Goal: Use online tool/utility: Utilize a website feature to perform a specific function

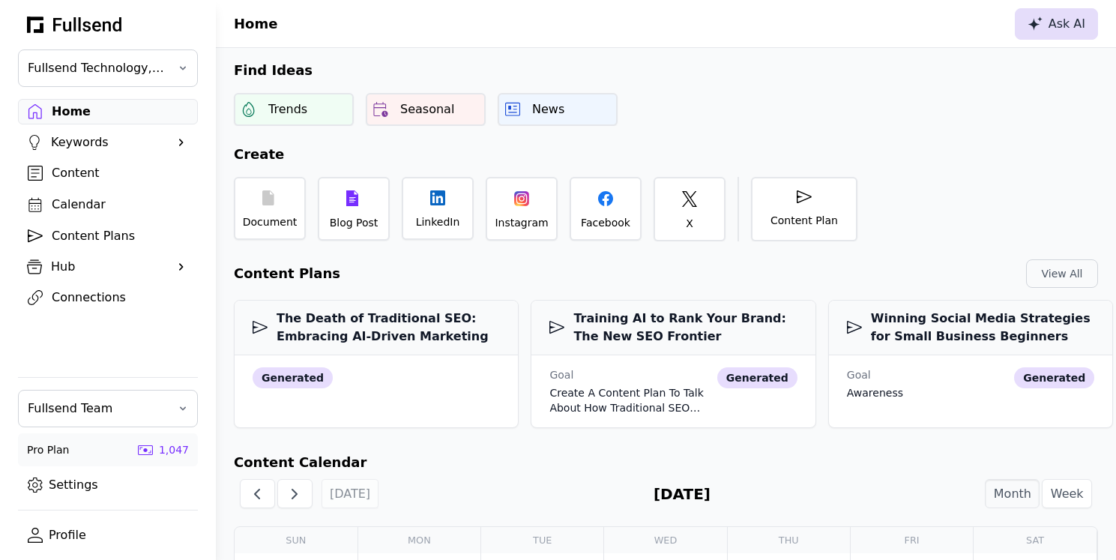
click at [1052, 20] on div "Ask AI" at bounding box center [1057, 24] width 58 height 18
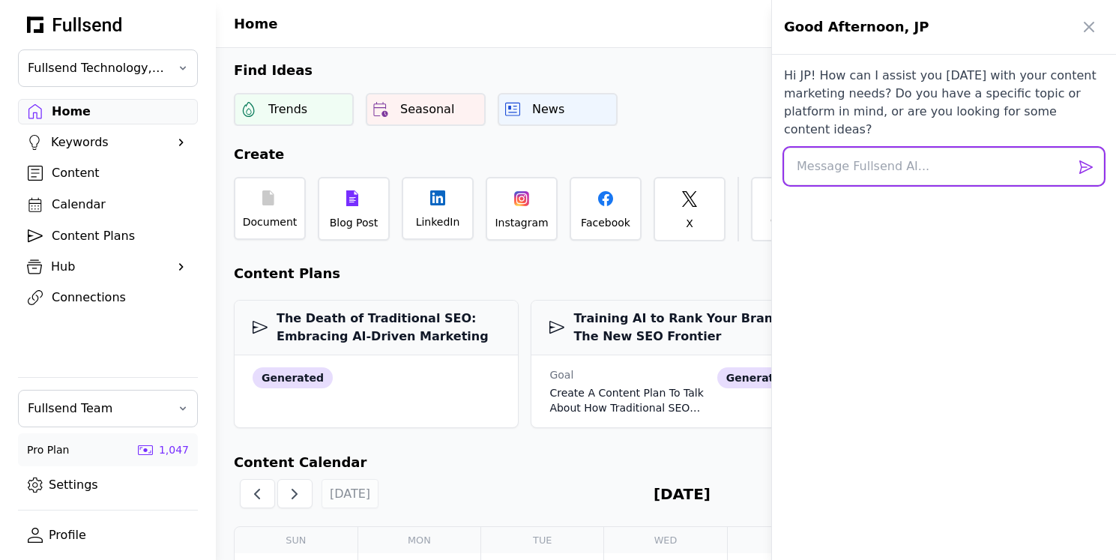
click at [866, 151] on textarea at bounding box center [944, 166] width 320 height 37
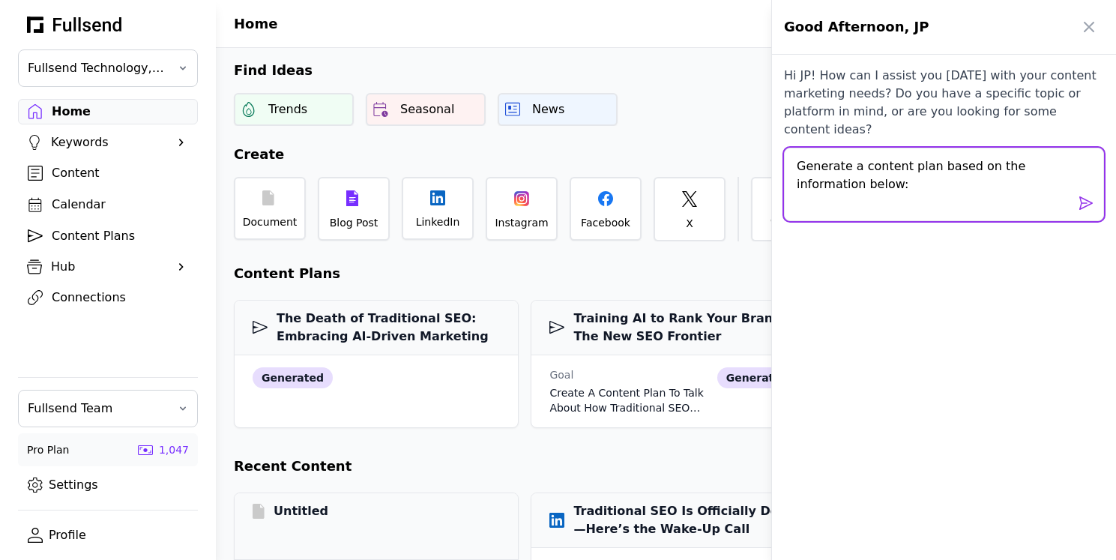
paste textarea "Loremips DO - 158 Sitametc Adipisci & ELI Seddoeiu Temporinc Utlabor Etdol ma a…"
type textarea "Loremips d sitamet cons adipi el sed doeiusmodte incid: Utlabore ET - 204 Dolor…"
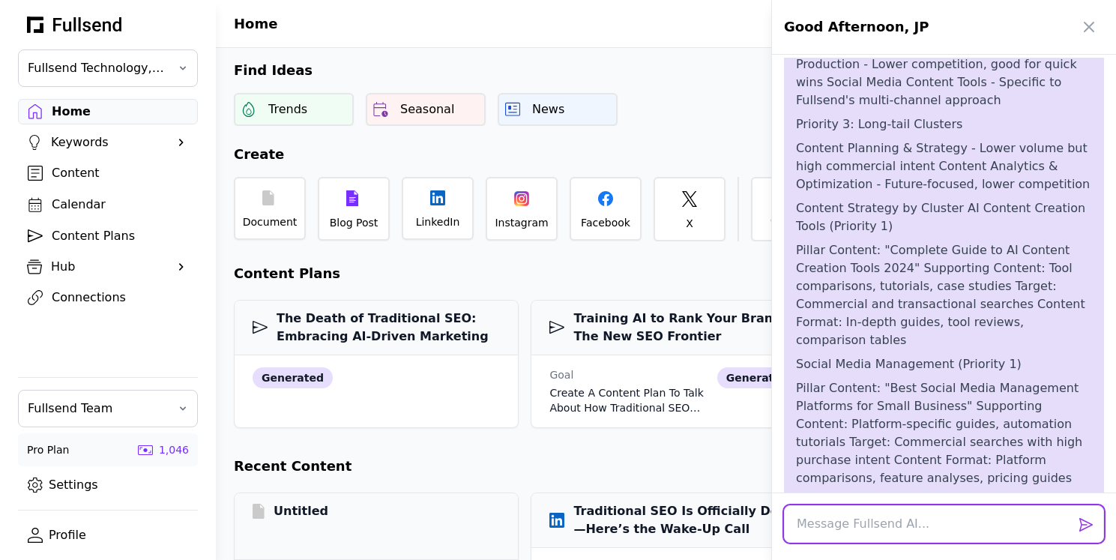
scroll to position [3775, 0]
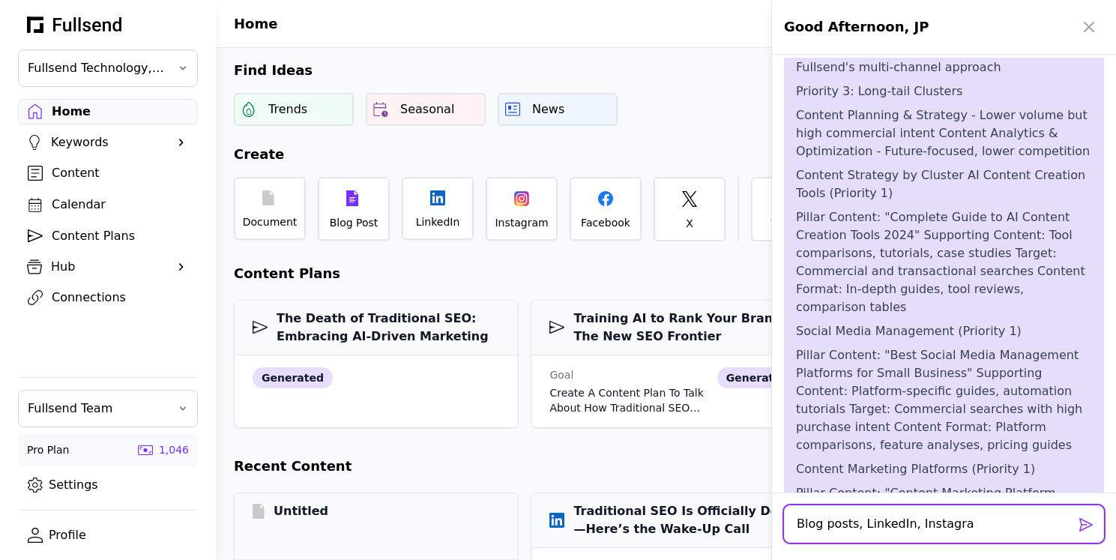
type textarea "Blog posts, LinkedIn, Instagram"
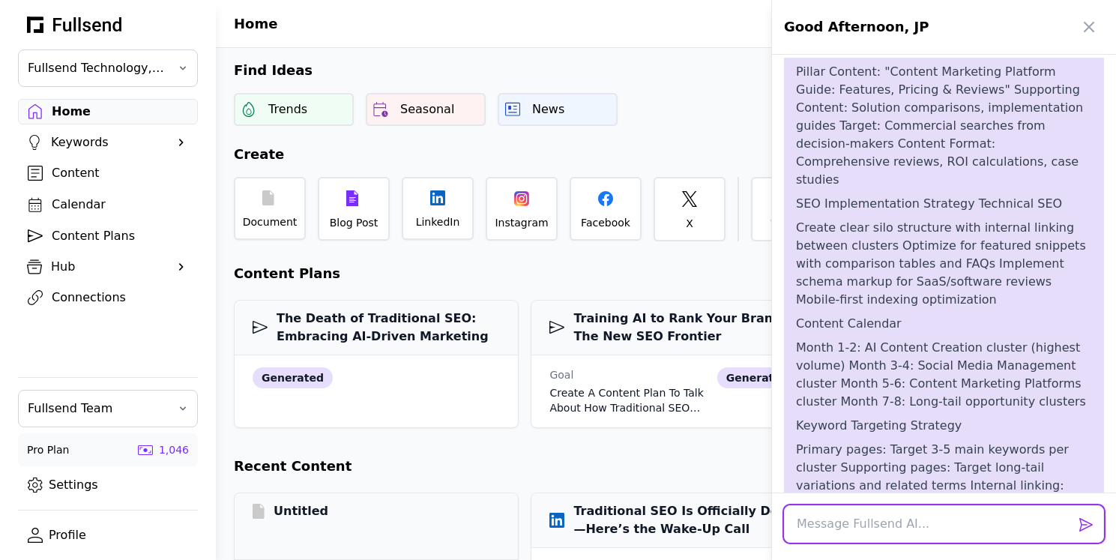
scroll to position [4204, 0]
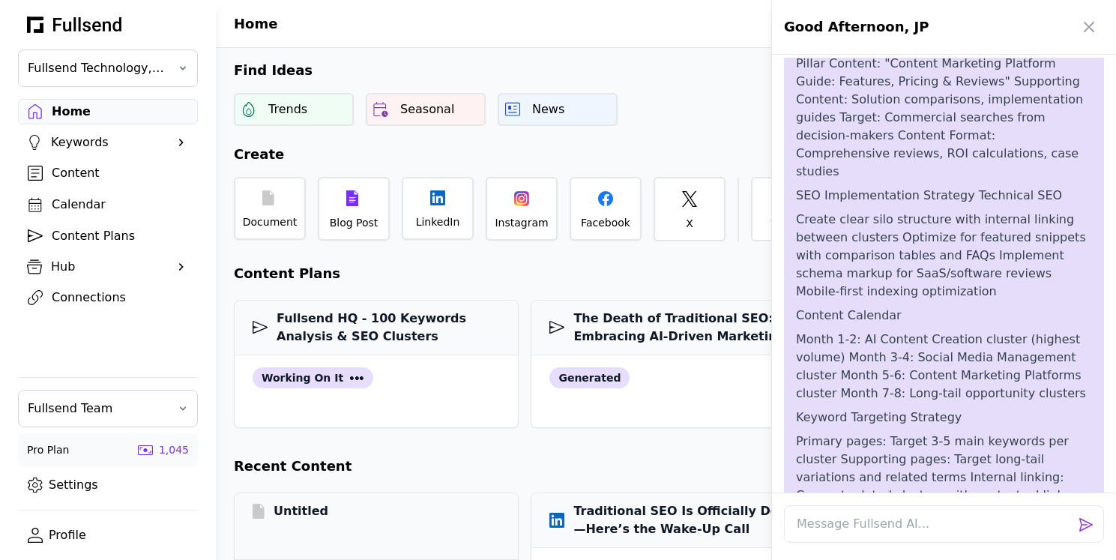
click at [82, 247] on div at bounding box center [558, 280] width 1116 height 560
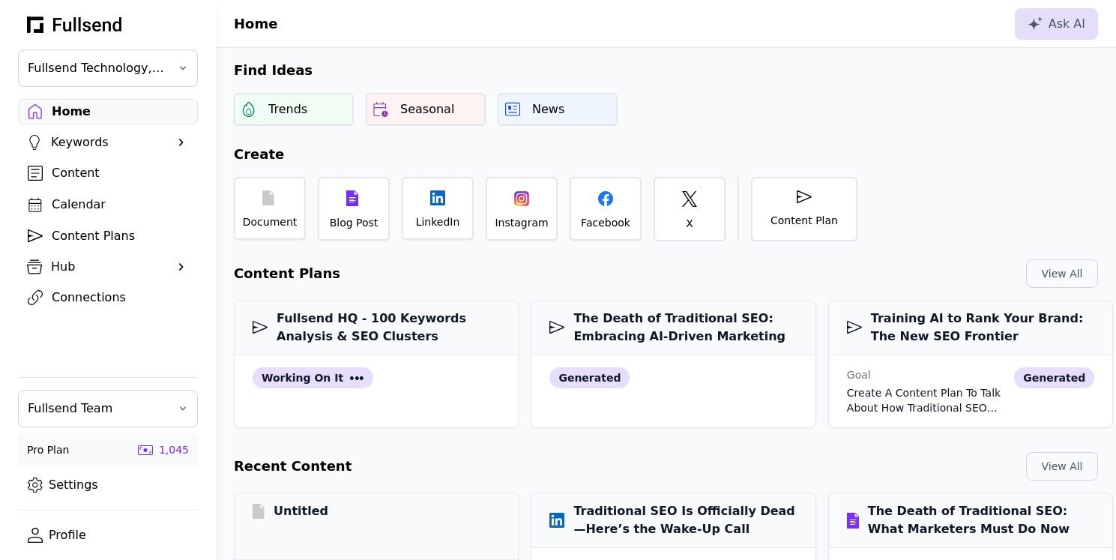
click at [79, 238] on div "Content Plans" at bounding box center [120, 236] width 136 height 18
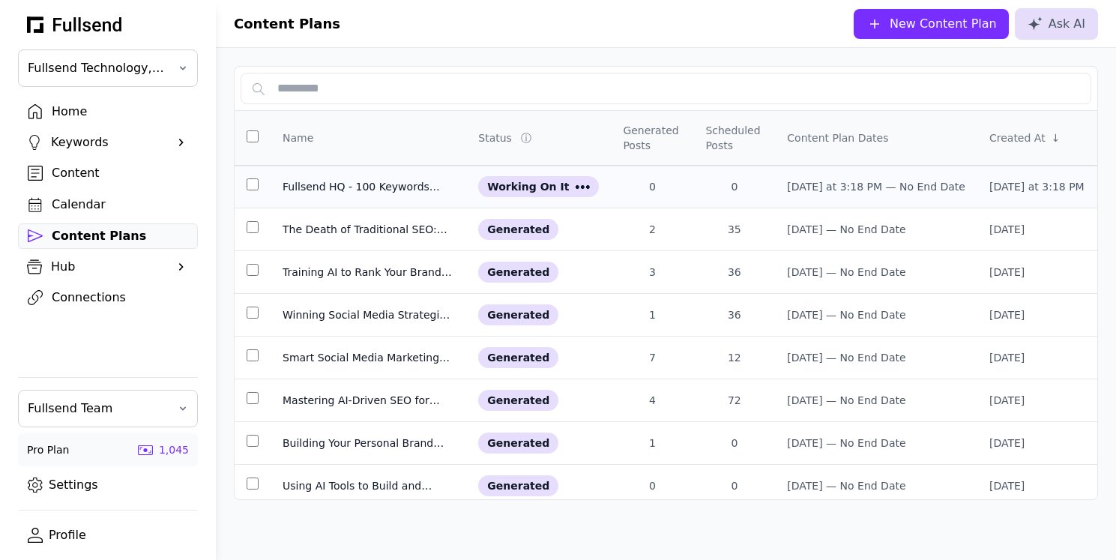
click at [348, 184] on div "Fullsend HQ - 100 Keywords Analysis & SEO Clusters" at bounding box center [369, 186] width 172 height 15
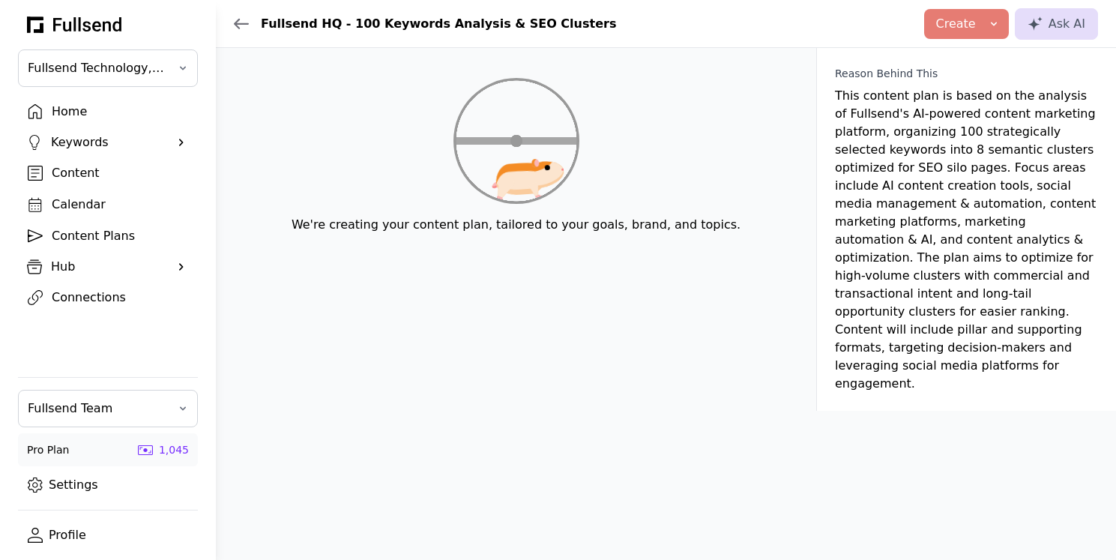
click at [240, 22] on icon at bounding box center [241, 24] width 15 height 12
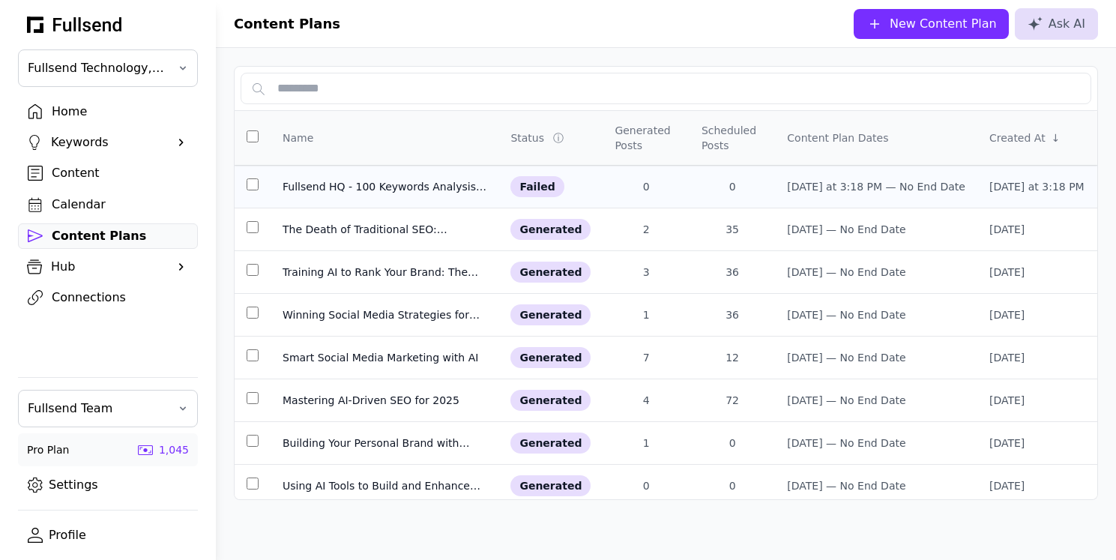
click at [364, 187] on div "Fullsend HQ - 100 Keywords Analysis & SEO Clusters" at bounding box center [385, 186] width 204 height 15
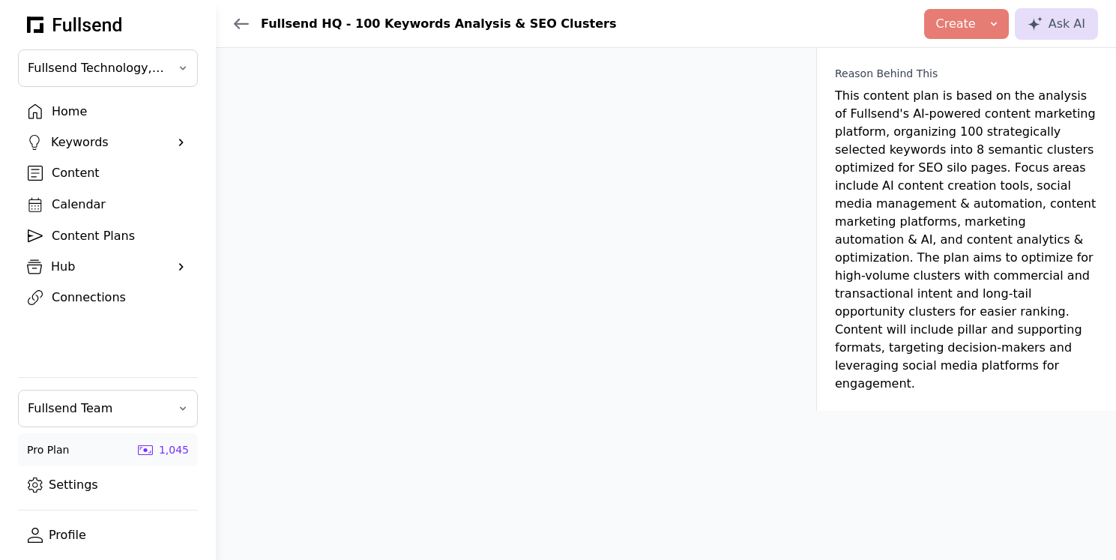
click at [233, 21] on header "Fullsend HQ - 100 Keywords Analysis & SEO Clusters Create Blog Post LinkedIn Po…" at bounding box center [666, 24] width 900 height 48
click at [245, 22] on icon at bounding box center [241, 24] width 15 height 12
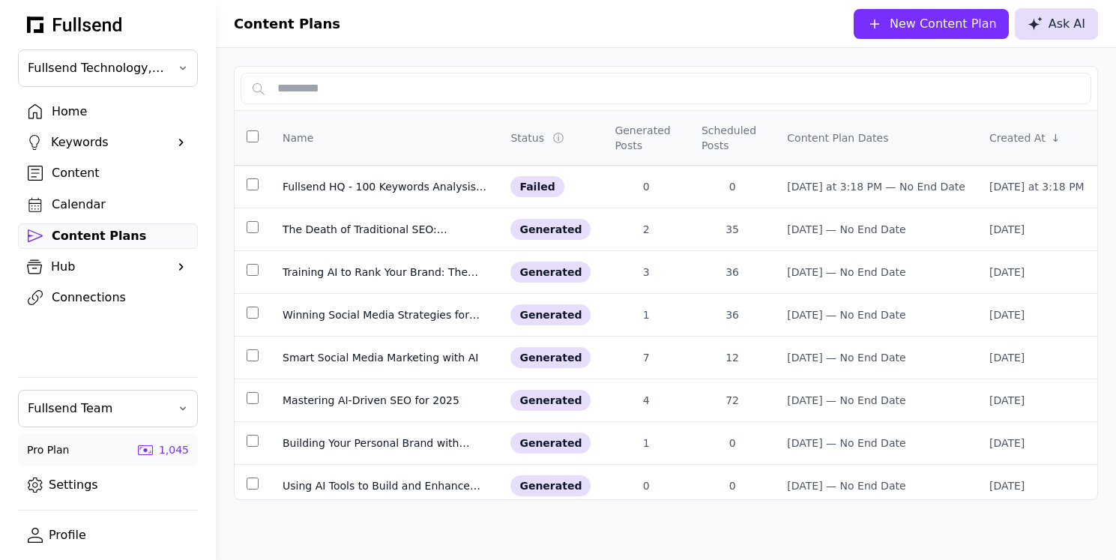
click at [1065, 19] on div "Ask AI" at bounding box center [1057, 24] width 58 height 18
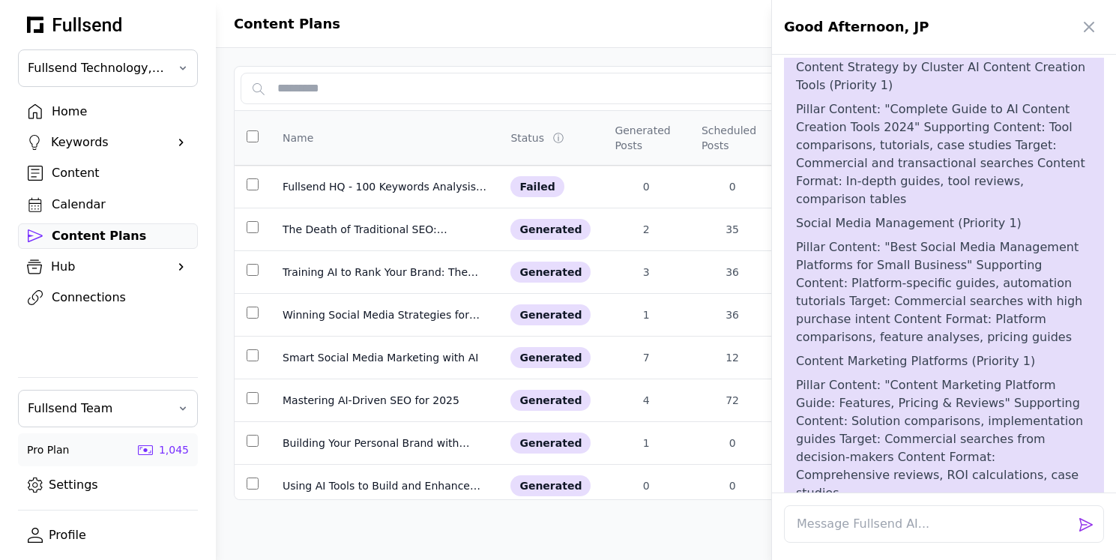
scroll to position [3935, 0]
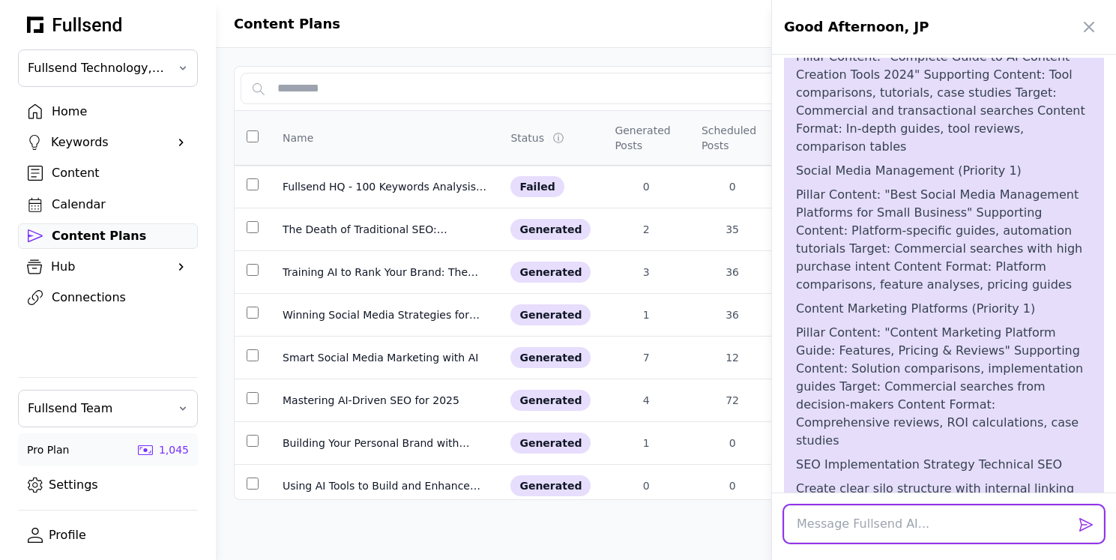
click at [842, 532] on textarea at bounding box center [944, 523] width 320 height 37
type textarea "The content plan failed. Try again"
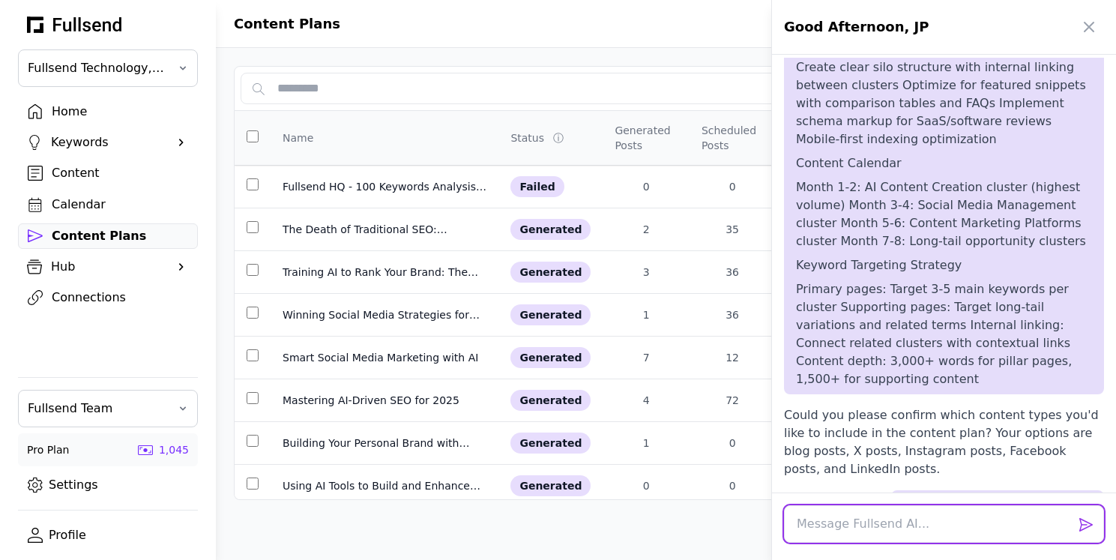
scroll to position [4365, 0]
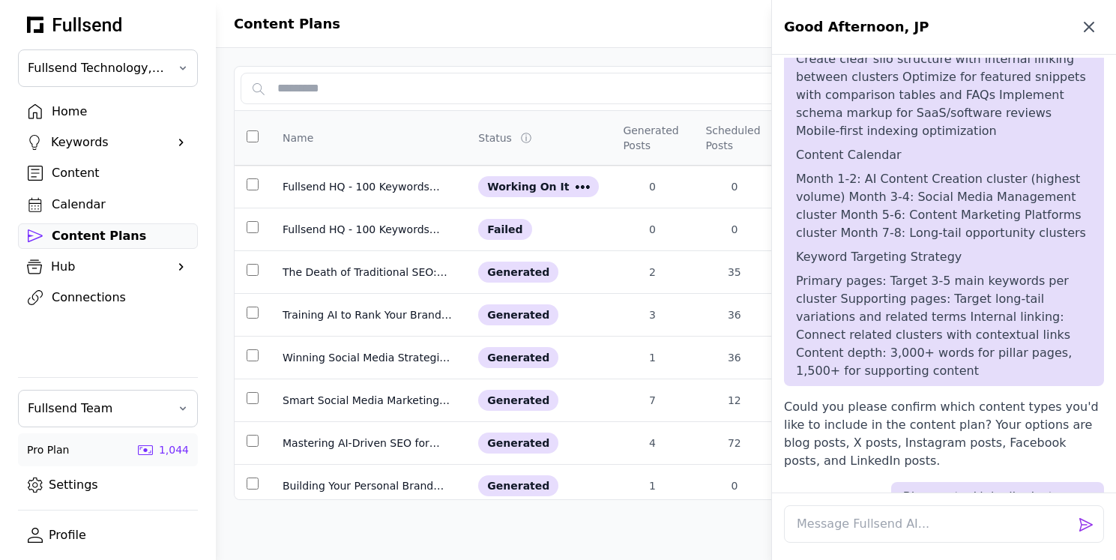
click at [1093, 24] on icon "button" at bounding box center [1089, 27] width 18 height 18
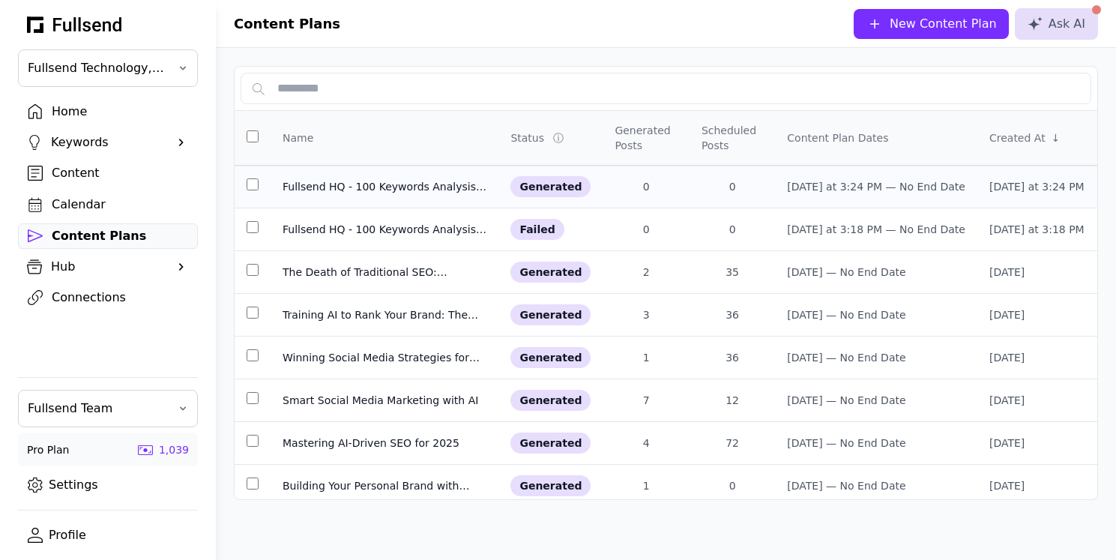
click at [356, 184] on div "Fullsend HQ - 100 Keywords Analysis & SEO Clusters" at bounding box center [385, 186] width 204 height 15
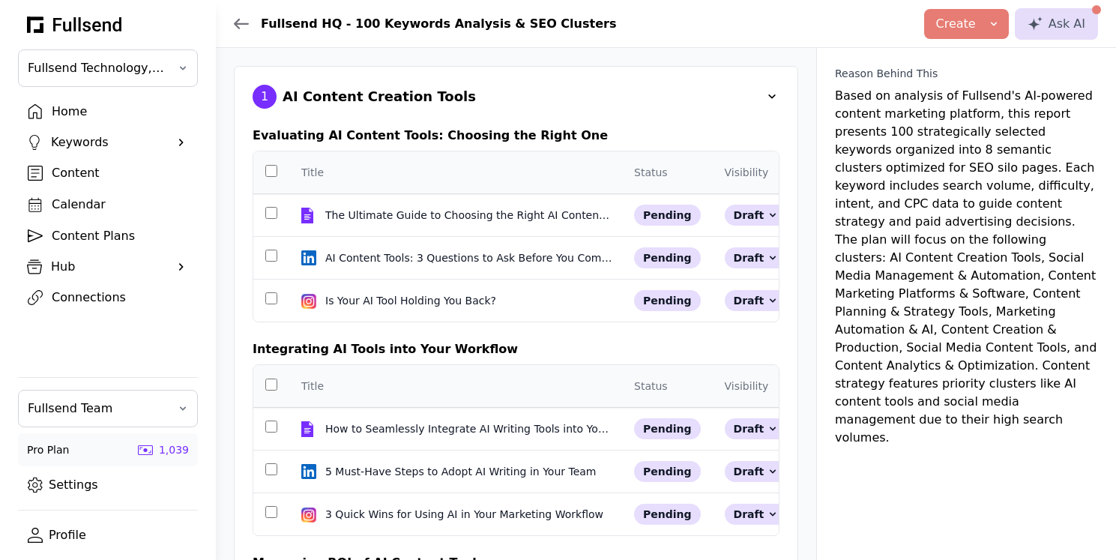
click at [777, 89] on span at bounding box center [772, 96] width 15 height 15
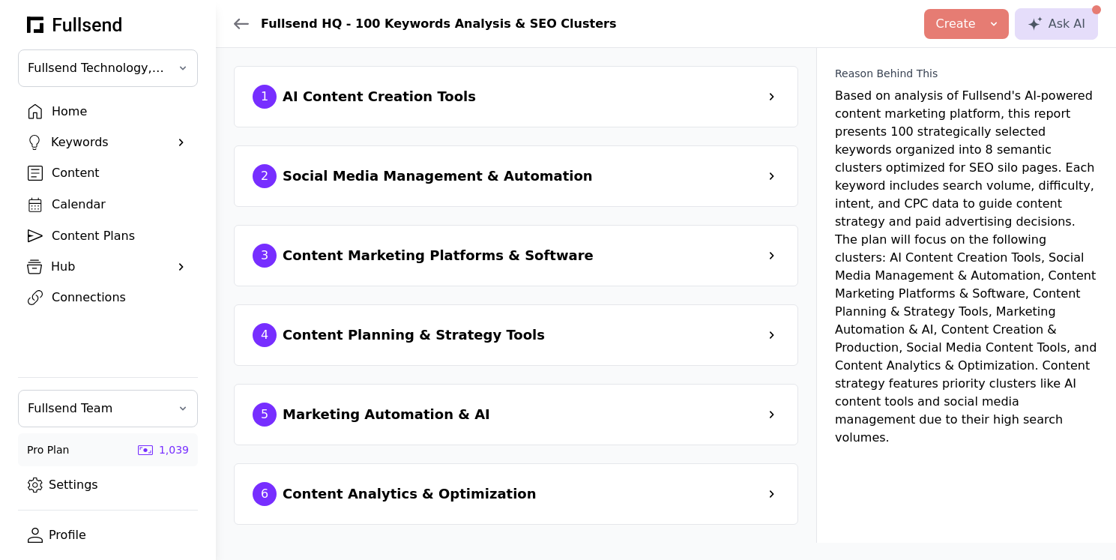
click at [418, 105] on div "AI Content Creation Tools" at bounding box center [379, 96] width 193 height 21
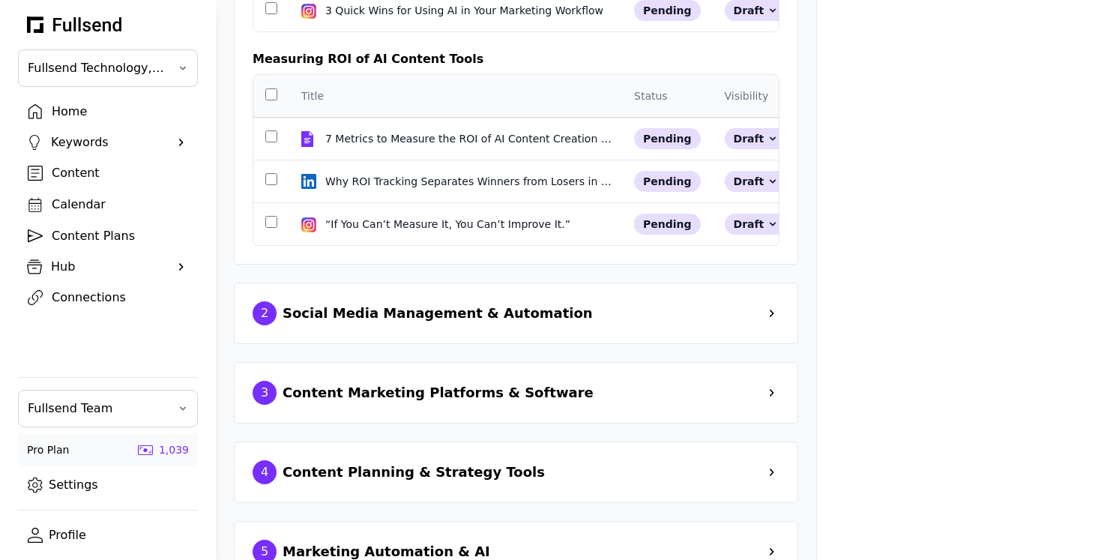
scroll to position [624, 0]
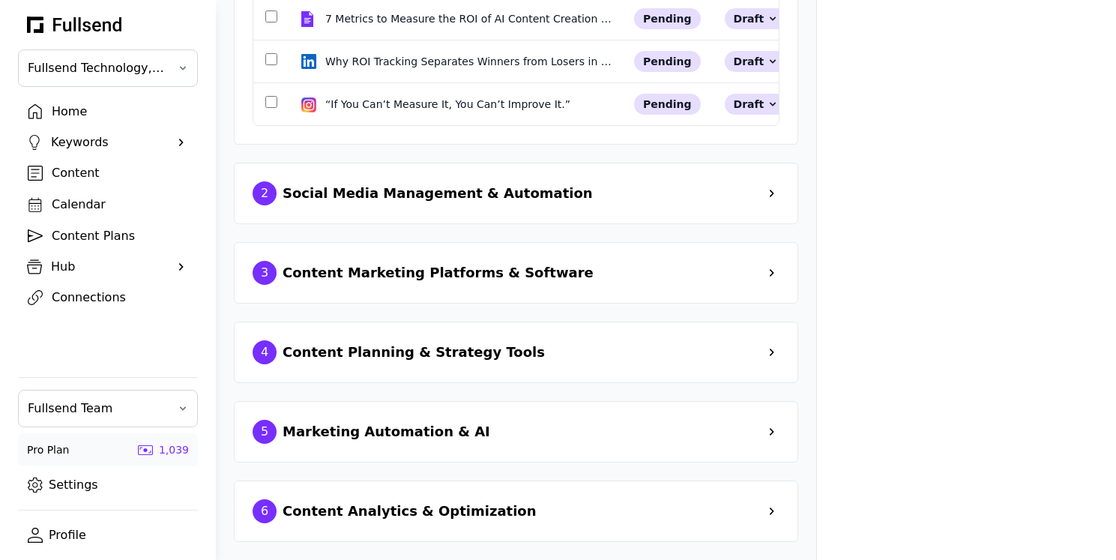
click at [346, 202] on div "Social Media Management & Automation" at bounding box center [438, 193] width 310 height 21
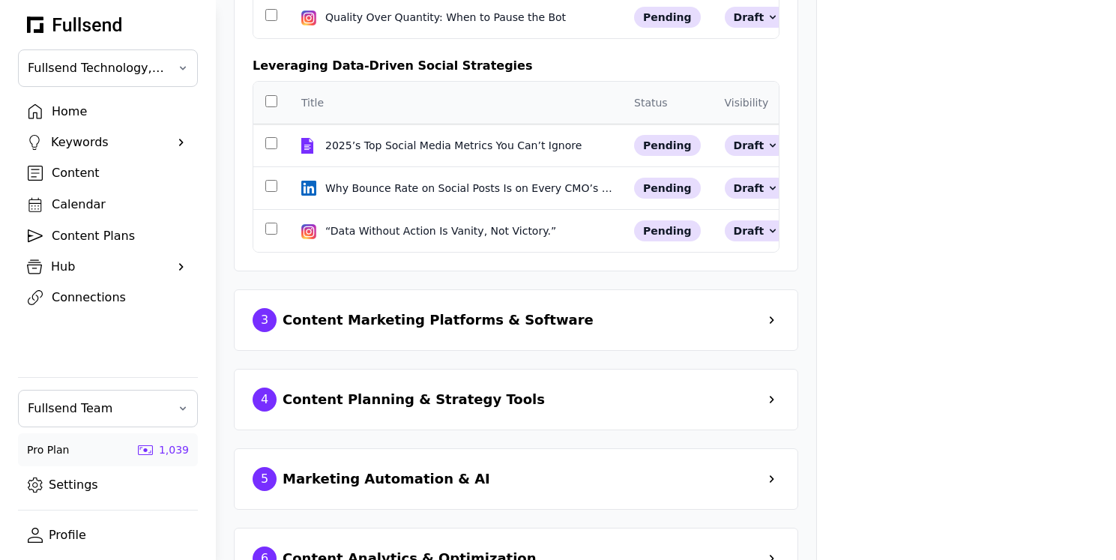
scroll to position [1265, 0]
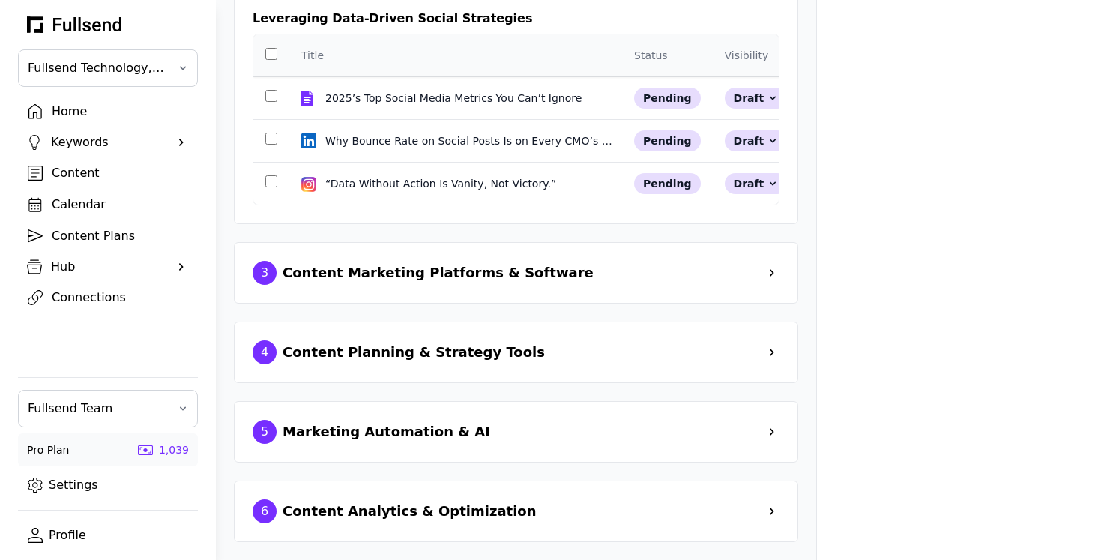
click at [352, 280] on div "Content Marketing Platforms & Software" at bounding box center [438, 272] width 311 height 21
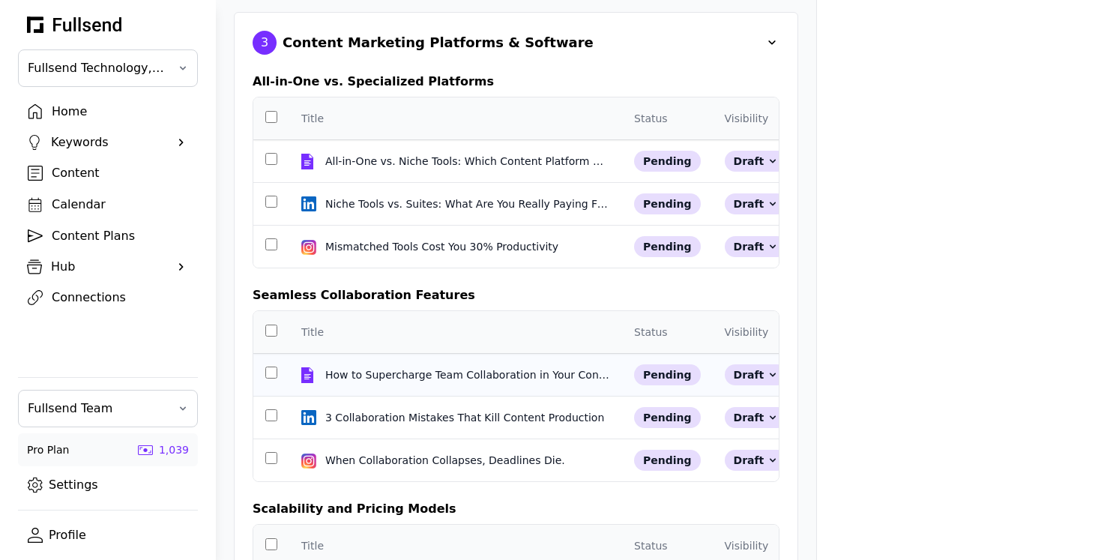
scroll to position [1488, 0]
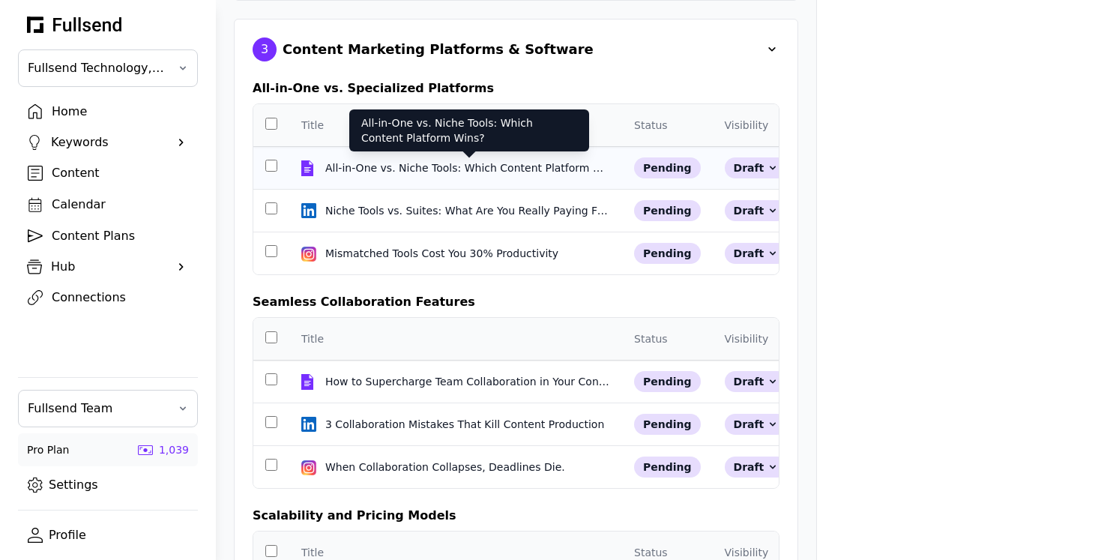
click at [389, 169] on div "All-in-One vs. Niche Tools: Which Content Platform Wins?" at bounding box center [469, 167] width 288 height 15
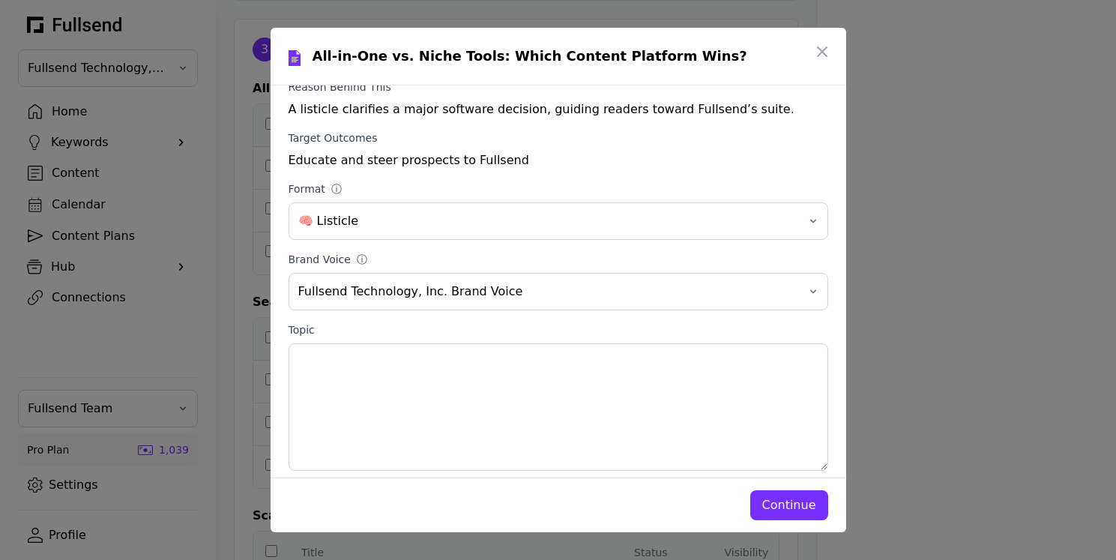
scroll to position [142, 0]
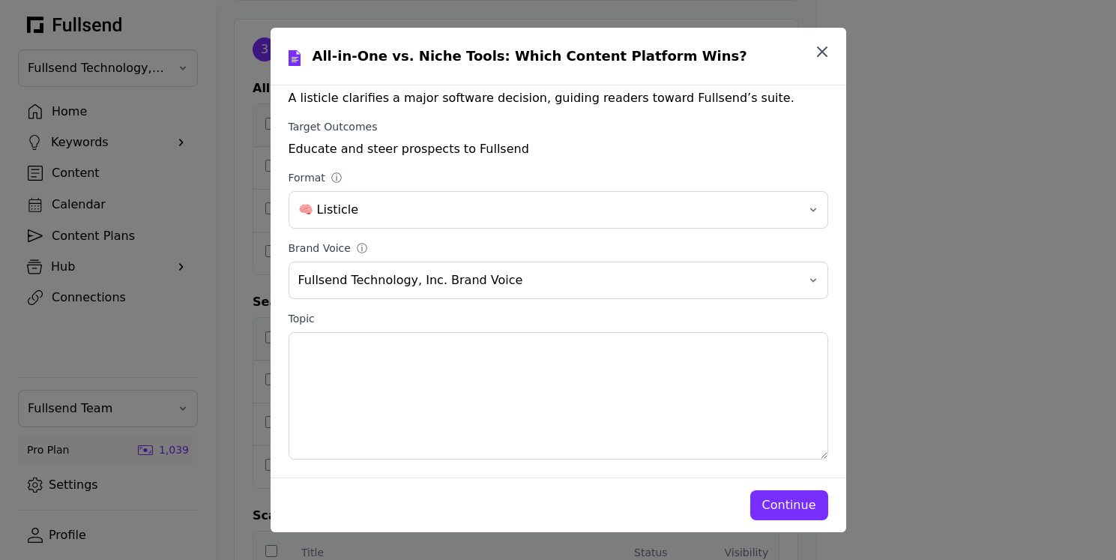
click at [822, 54] on icon "button" at bounding box center [822, 52] width 18 height 18
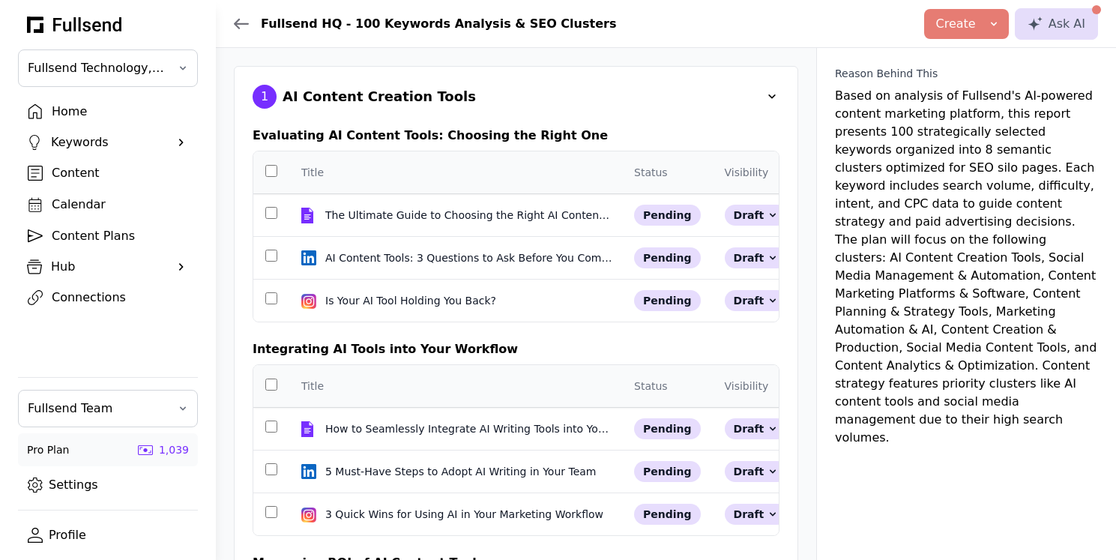
scroll to position [1488, 0]
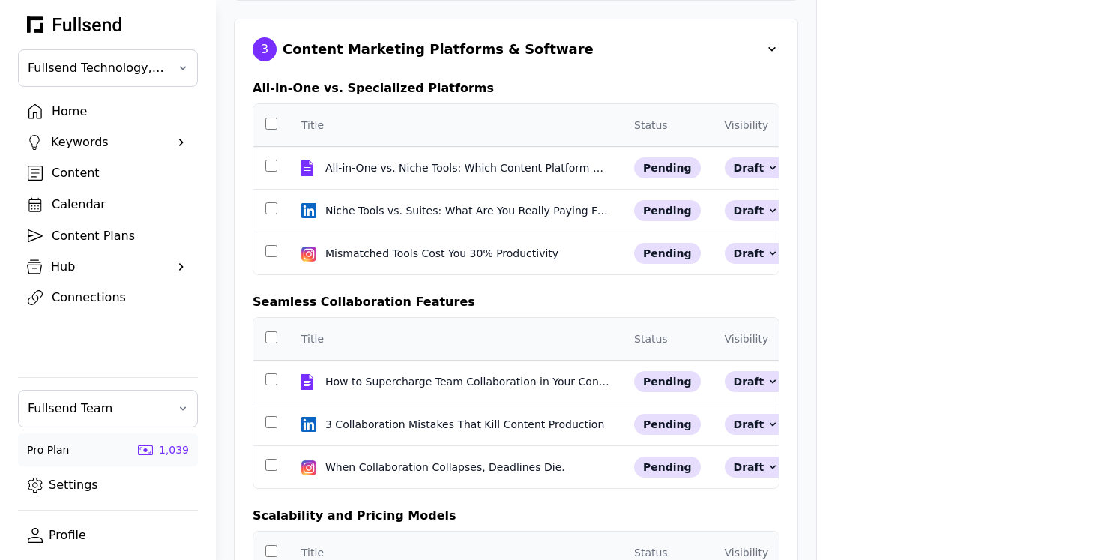
click at [96, 118] on div "Home" at bounding box center [120, 112] width 136 height 18
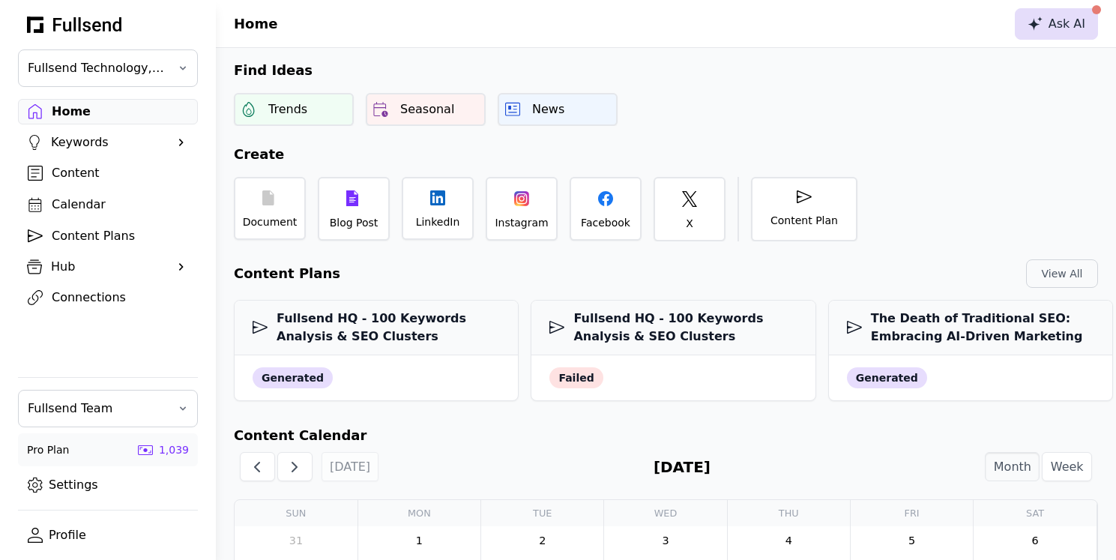
click at [1057, 22] on div "Ask AI" at bounding box center [1057, 24] width 58 height 18
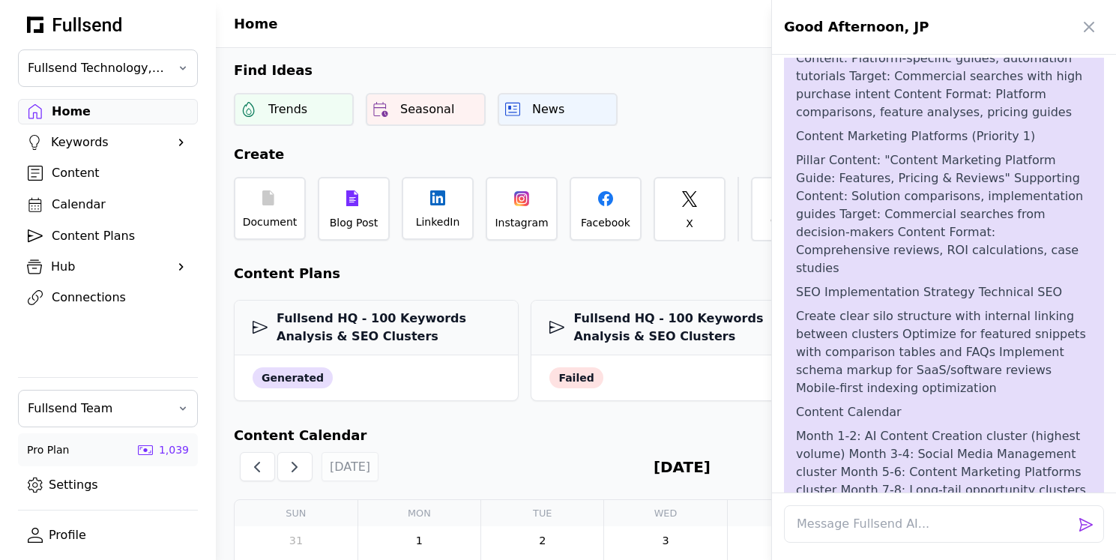
scroll to position [4187, 0]
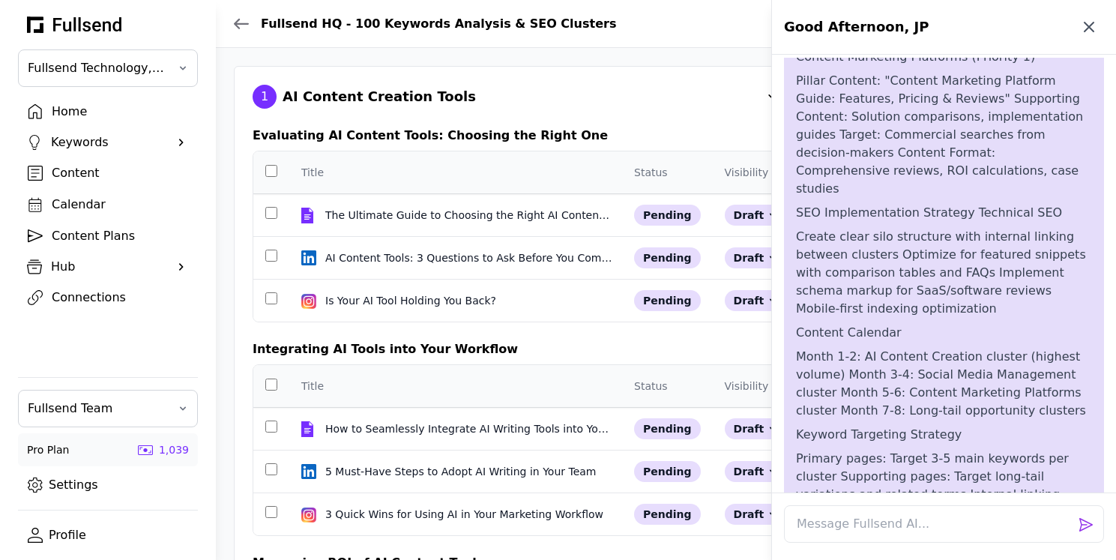
click at [1086, 31] on icon "button" at bounding box center [1089, 27] width 18 height 18
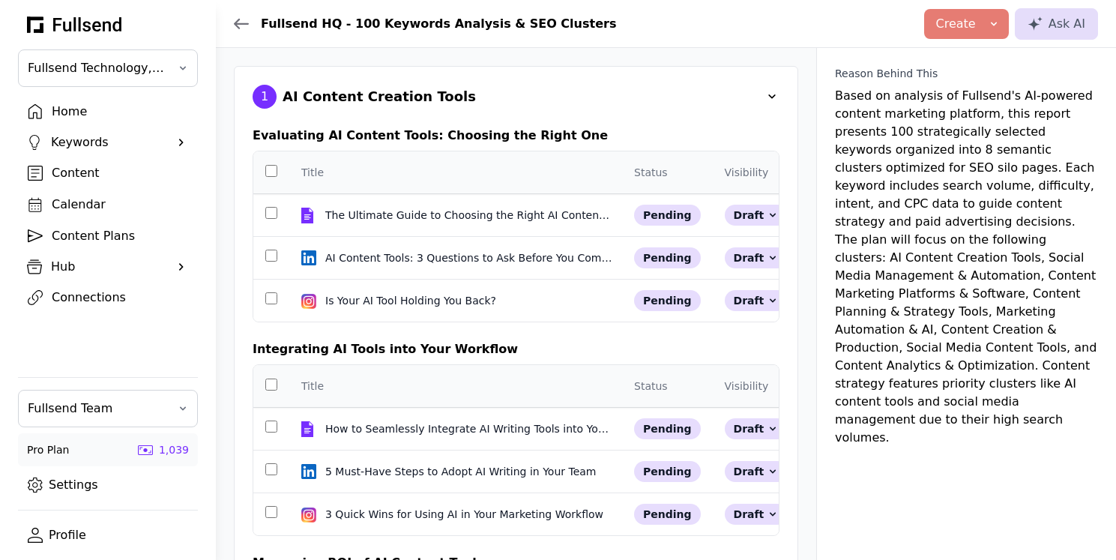
scroll to position [3997, 0]
